Goal: Task Accomplishment & Management: Manage account settings

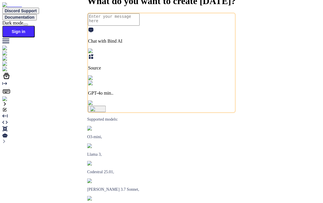
click at [12, 102] on img at bounding box center [10, 98] width 16 height 5
click at [8, 102] on img at bounding box center [10, 98] width 16 height 5
click at [6, 102] on img at bounding box center [10, 98] width 16 height 5
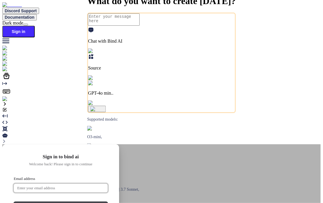
click at [108, 184] on input "Email address" at bounding box center [61, 188] width 94 height 9
click at [108, 202] on button "Continue" at bounding box center [61, 206] width 94 height 9
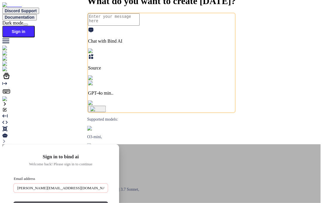
type input "Anas@witarist.com"
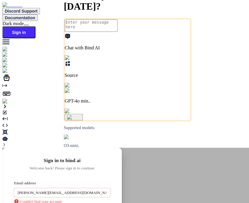
type textarea "x"
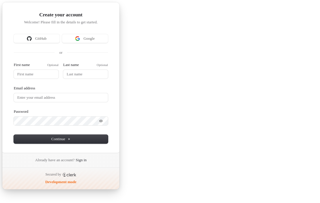
type textarea "x"
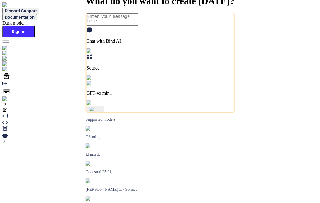
click at [120, 113] on div "What do you want to create [DATE]? Chat with Bind AI Source GPT-4o min.. Suppor…" at bounding box center [159, 113] width 315 height 0
click at [8, 102] on img at bounding box center [10, 98] width 16 height 5
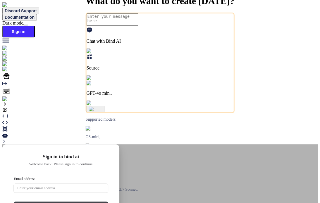
type textarea "x"
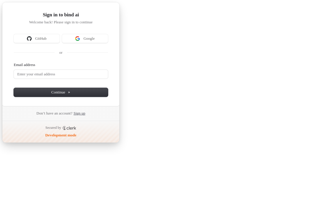
click at [80, 111] on link "Sign up" at bounding box center [79, 113] width 12 height 5
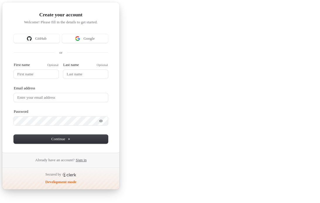
click at [83, 160] on link "Sign in" at bounding box center [81, 159] width 11 height 5
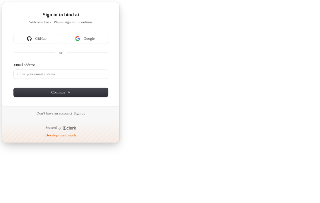
type textarea "x"
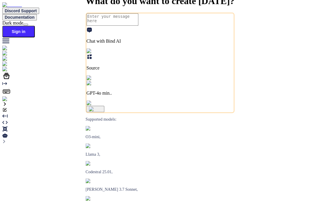
click at [11, 102] on img at bounding box center [10, 98] width 16 height 5
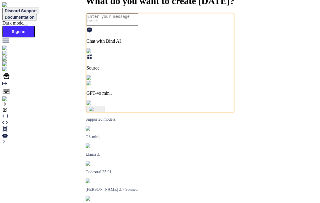
click at [10, 102] on img at bounding box center [10, 98] width 16 height 5
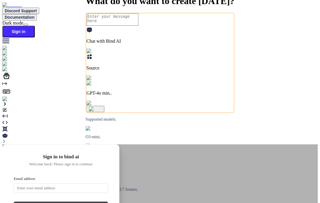
drag, startPoint x: 122, startPoint y: 143, endPoint x: 192, endPoint y: 143, distance: 70.1
copy div "Don’t have an account? Sign up"
click at [119, 144] on div "Sign in to bind ai Welcome back! Please sign in to continue Email address Passw…" at bounding box center [60, 196] width 117 height 105
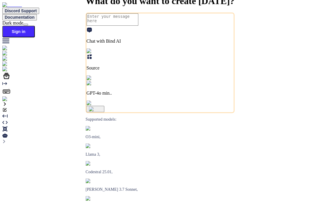
click at [6, 102] on img at bounding box center [10, 98] width 16 height 5
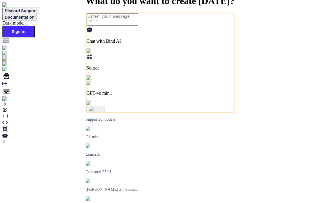
click at [7, 102] on img at bounding box center [10, 98] width 16 height 5
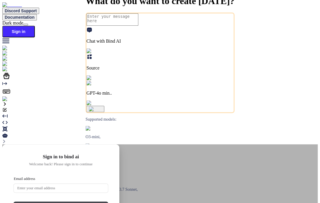
drag, startPoint x: 127, startPoint y: 143, endPoint x: 189, endPoint y: 140, distance: 61.7
copy div "Don’t have an account? Sign up"
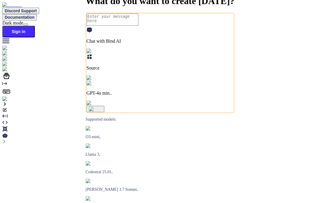
click at [11, 102] on img at bounding box center [10, 98] width 16 height 5
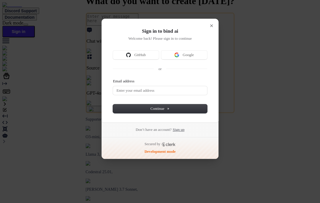
click at [179, 129] on link "Sign up" at bounding box center [178, 129] width 12 height 5
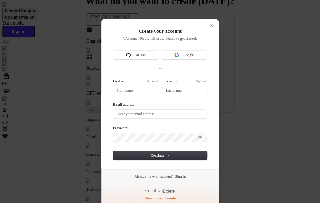
click at [177, 175] on link "Sign in" at bounding box center [180, 176] width 11 height 5
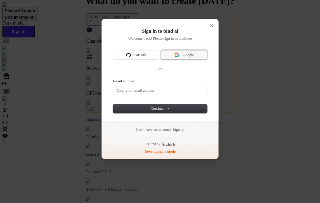
click at [185, 51] on button "Google" at bounding box center [184, 55] width 46 height 9
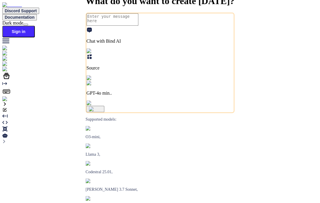
type textarea "x"
click at [9, 102] on img at bounding box center [10, 98] width 16 height 5
click at [10, 102] on img at bounding box center [10, 98] width 16 height 5
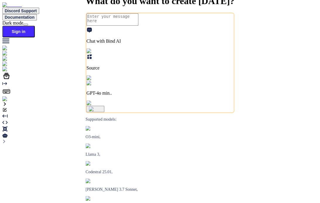
click at [10, 102] on img at bounding box center [10, 98] width 16 height 5
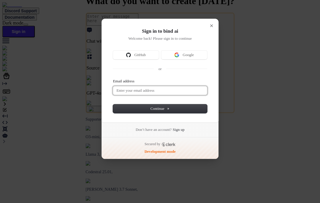
click at [136, 90] on input "Email address" at bounding box center [160, 90] width 94 height 9
type input "davidsin@mailinator.com"
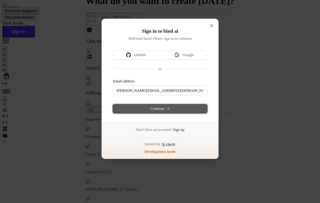
click at [143, 112] on button "Continue" at bounding box center [160, 108] width 94 height 9
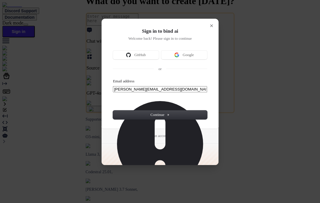
click at [160, 90] on input "davidsin@mailinator.com" at bounding box center [160, 89] width 94 height 6
click at [184, 138] on link "Sign up" at bounding box center [178, 135] width 12 height 5
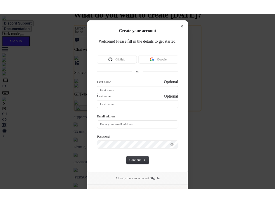
scroll to position [12, 0]
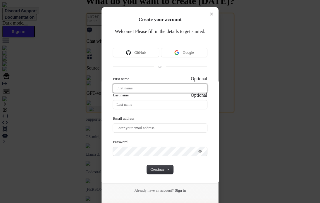
click at [137, 84] on input "First name" at bounding box center [160, 88] width 94 height 9
type input "test"
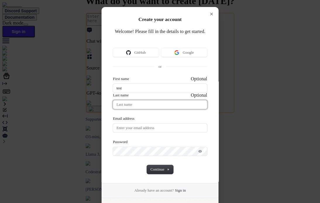
click at [176, 100] on input "Last name" at bounding box center [160, 104] width 94 height 9
type input "bind"
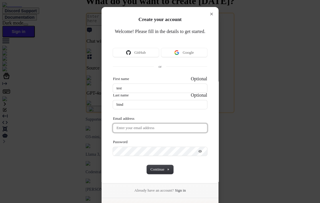
click at [148, 124] on input "Email address" at bounding box center [160, 128] width 94 height 9
paste input "testbind1"
type input "testbind1@mailinator.com"
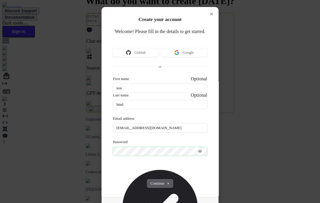
click at [150, 181] on span "Continue" at bounding box center [159, 183] width 19 height 5
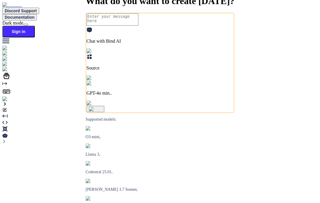
click at [9, 102] on img at bounding box center [10, 98] width 16 height 5
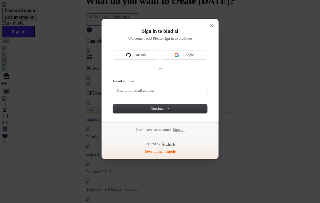
click at [184, 128] on link "Sign up" at bounding box center [178, 129] width 12 height 5
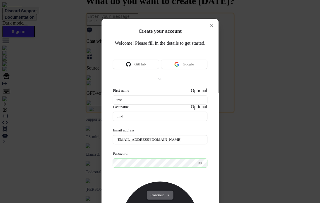
click at [150, 192] on span "Continue" at bounding box center [159, 194] width 19 height 5
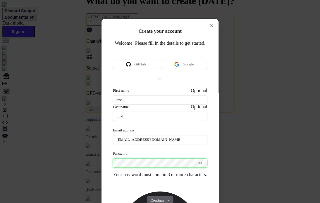
click at [113, 88] on button "submit" at bounding box center [115, 89] width 5 height 2
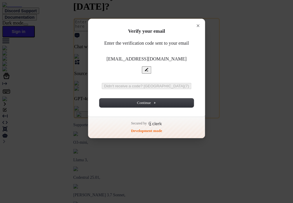
click at [174, 83] on input "Enter verification code" at bounding box center [146, 83] width 95 height 1
paste input "571244"
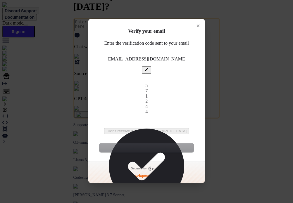
type input "571244"
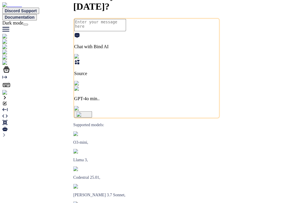
click at [13, 95] on img at bounding box center [11, 92] width 19 height 5
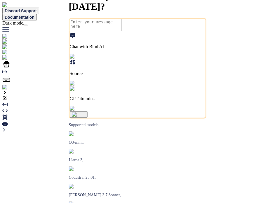
click at [12, 90] on img at bounding box center [11, 87] width 19 height 5
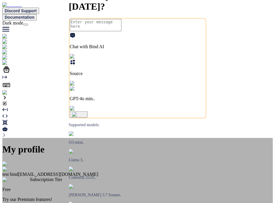
type textarea "x"
click at [17, 161] on img at bounding box center [9, 163] width 14 height 5
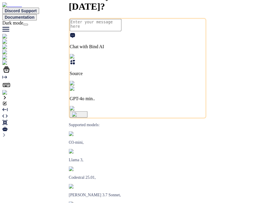
click at [6, 95] on img at bounding box center [11, 92] width 19 height 5
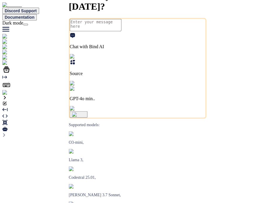
click at [14, 95] on div at bounding box center [137, 92] width 270 height 5
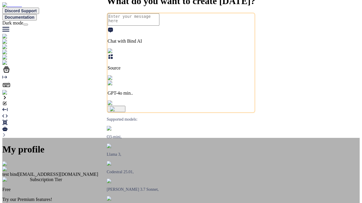
click at [17, 161] on img at bounding box center [9, 163] width 14 height 5
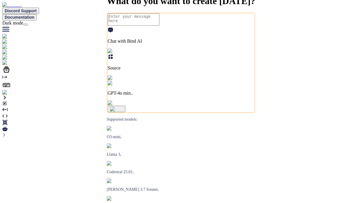
click at [9, 60] on img at bounding box center [13, 57] width 22 height 5
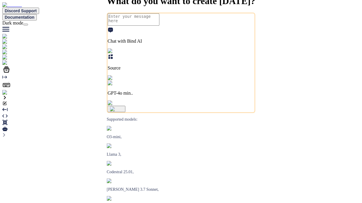
click at [4, 55] on img at bounding box center [15, 52] width 27 height 5
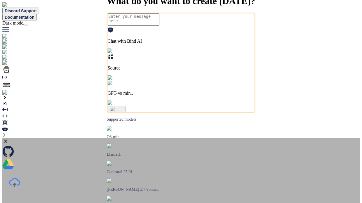
click at [250, 138] on div "Upgrade to Premium to get integrations Sync your Github repositories, Upload Fi…" at bounding box center [181, 201] width 358 height 127
click at [9, 138] on icon at bounding box center [5, 141] width 6 height 6
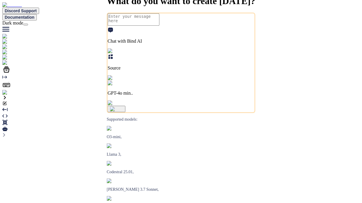
click at [8, 95] on img at bounding box center [11, 92] width 19 height 5
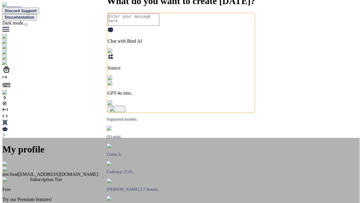
click at [17, 161] on img at bounding box center [9, 163] width 14 height 5
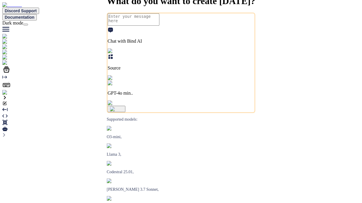
click at [9, 95] on img at bounding box center [11, 92] width 19 height 5
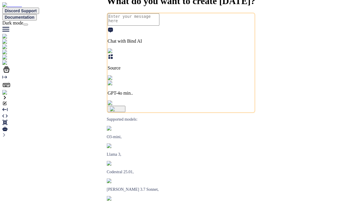
click at [9, 95] on img at bounding box center [11, 92] width 19 height 5
click at [10, 95] on img at bounding box center [11, 92] width 19 height 5
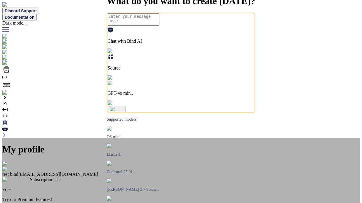
click at [221, 144] on div "My profile" at bounding box center [181, 155] width 358 height 22
click at [17, 161] on img at bounding box center [9, 163] width 14 height 5
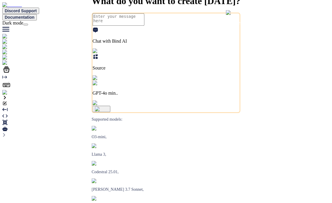
type textarea "x"
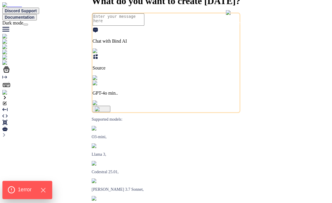
click at [28, 194] on span "1 error" at bounding box center [25, 190] width 14 height 8
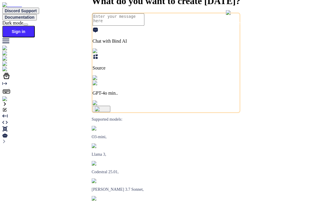
type textarea "x"
click at [11, 102] on img at bounding box center [10, 98] width 16 height 5
click at [10, 102] on img at bounding box center [10, 98] width 16 height 5
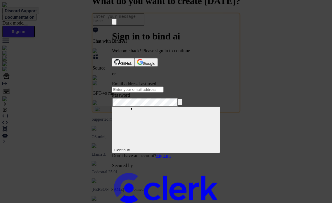
click at [159, 86] on div "Email address Last used" at bounding box center [166, 86] width 108 height 11
click at [156, 81] on span "Last used" at bounding box center [147, 83] width 18 height 5
click at [156, 82] on span "Last used" at bounding box center [147, 83] width 18 height 5
click at [164, 91] on input "Email address" at bounding box center [138, 89] width 52 height 6
type input "testbind1@mailinator.com"
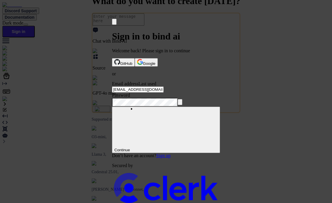
click at [112, 81] on button "submit" at bounding box center [114, 82] width 5 height 2
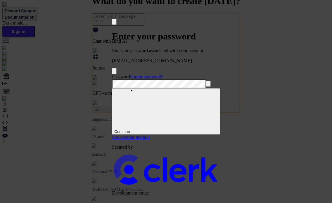
click at [112, 74] on button "submit" at bounding box center [114, 75] width 5 height 2
